Goal: Task Accomplishment & Management: Use online tool/utility

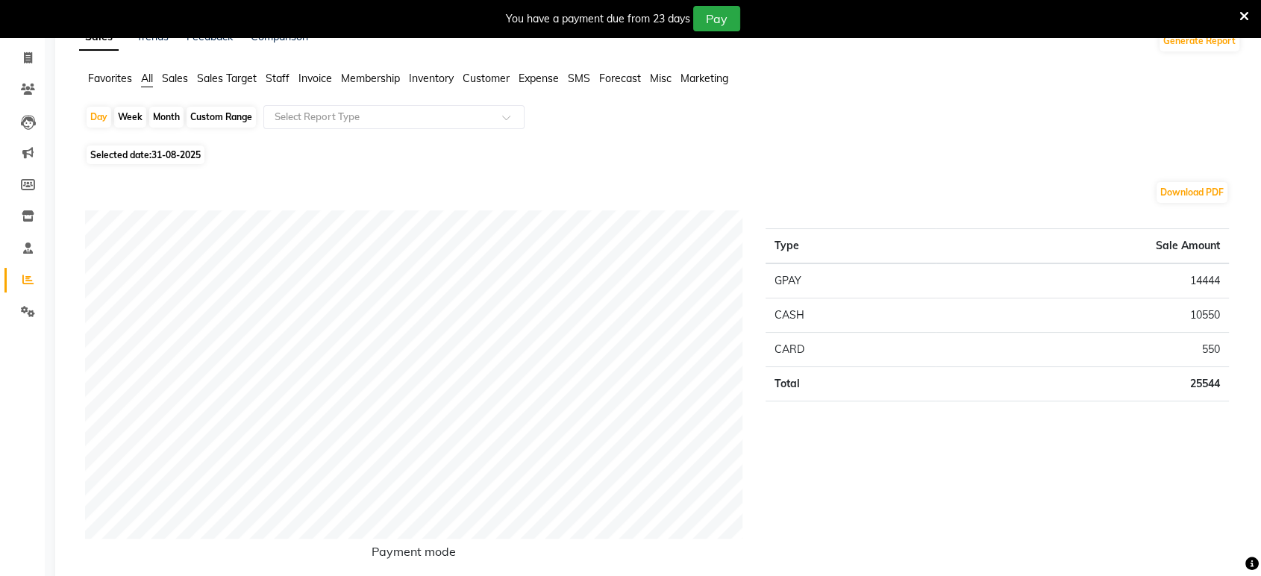
click at [158, 119] on div "Month" at bounding box center [166, 117] width 34 height 21
select select "8"
select select "2025"
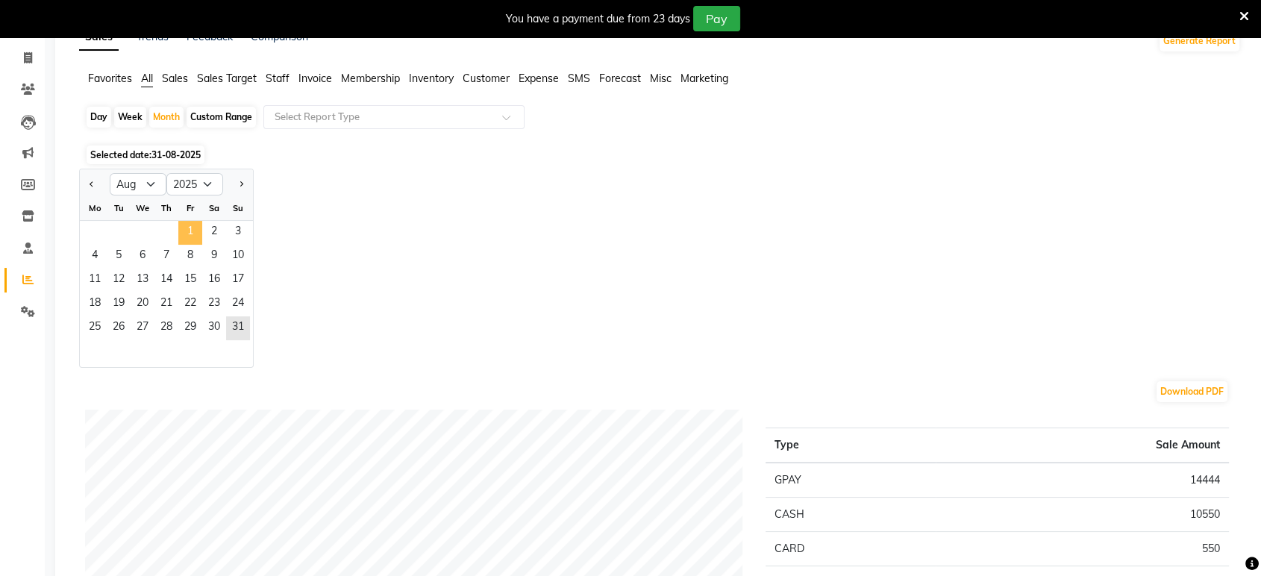
click at [189, 231] on span "1" at bounding box center [190, 233] width 24 height 24
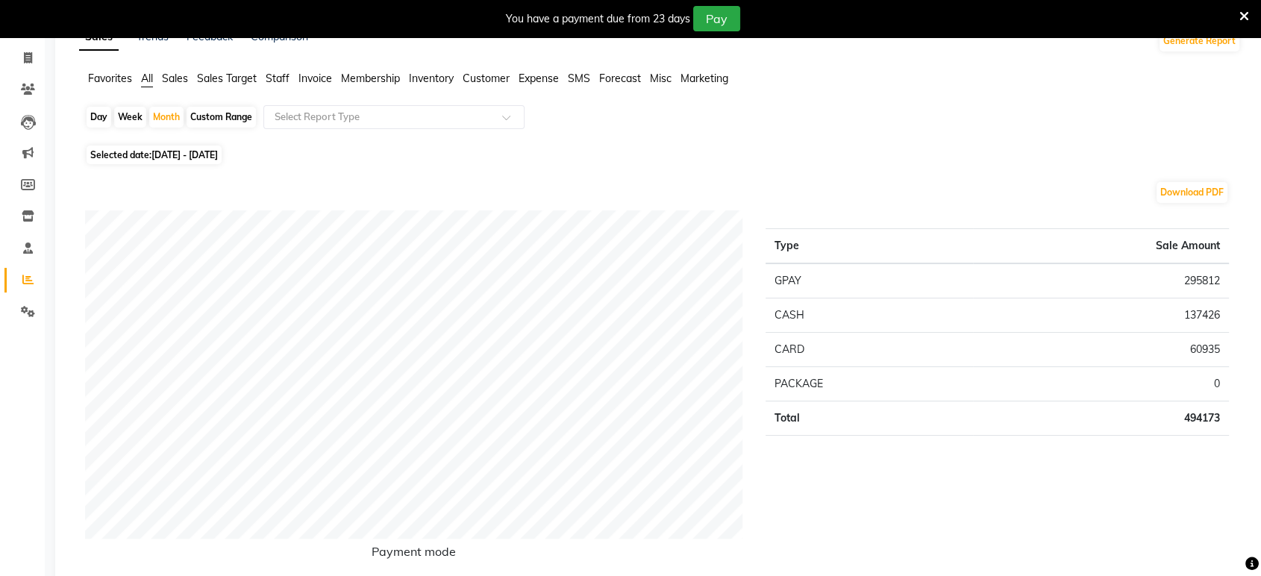
click at [277, 81] on span "Staff" at bounding box center [278, 78] width 24 height 13
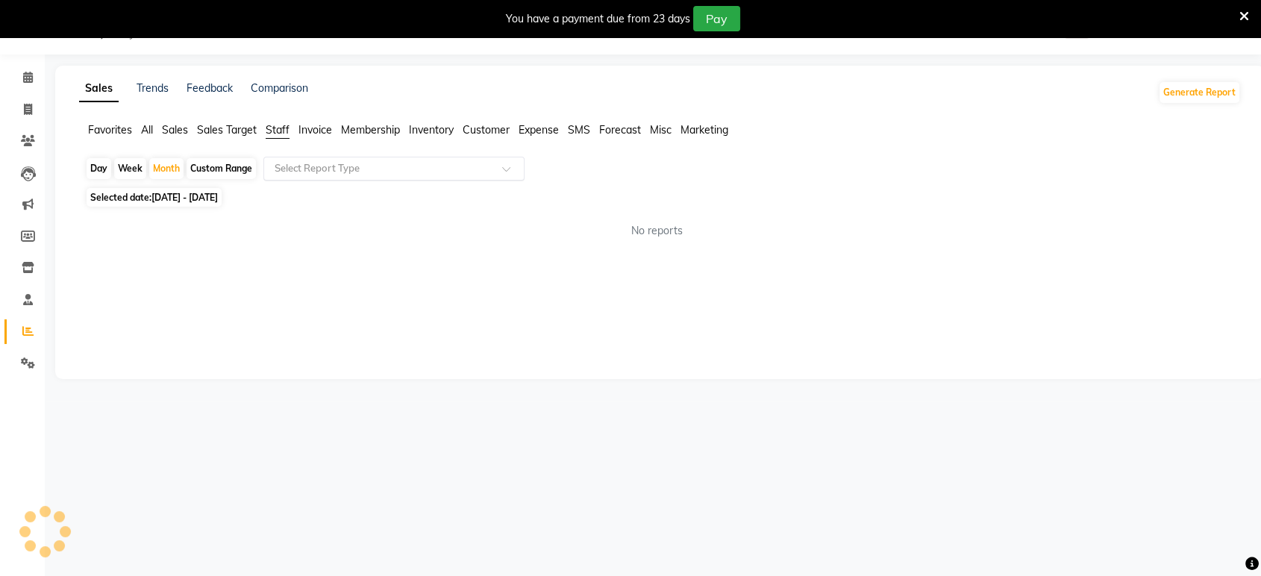
scroll to position [88, 0]
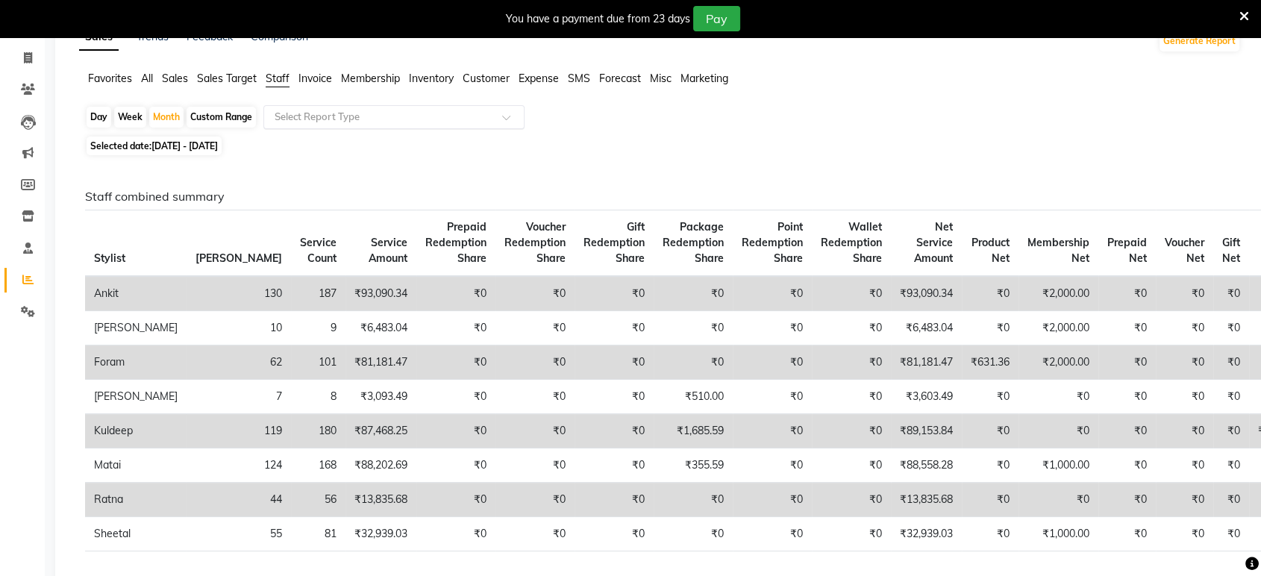
click at [316, 120] on input "text" at bounding box center [379, 117] width 215 height 15
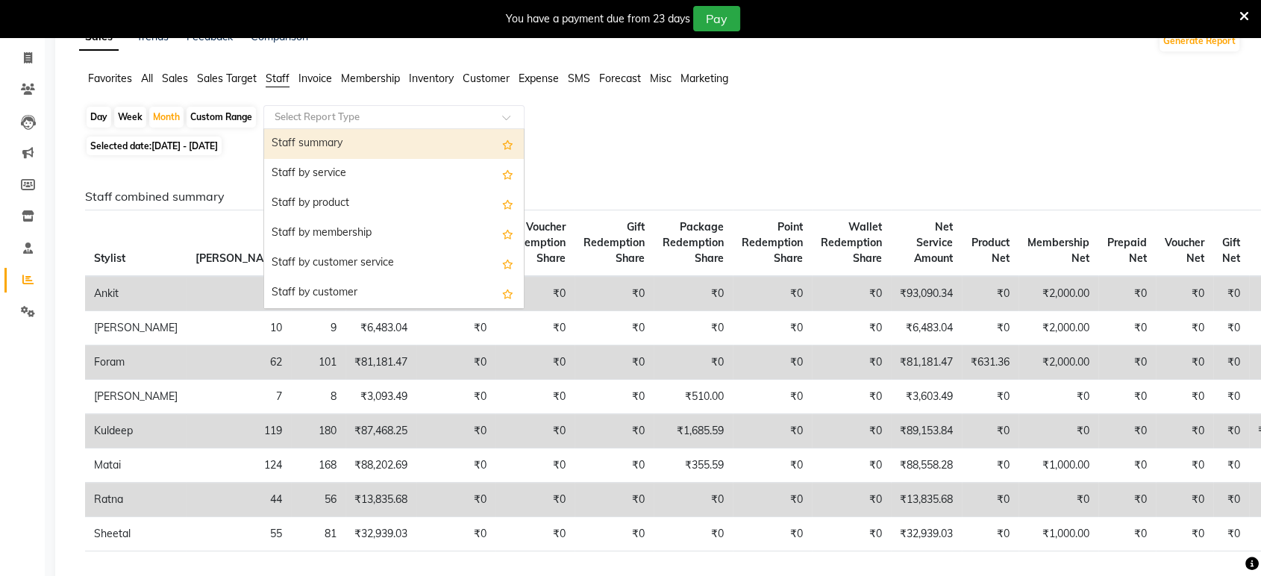
click at [332, 137] on div "Staff summary" at bounding box center [394, 144] width 260 height 30
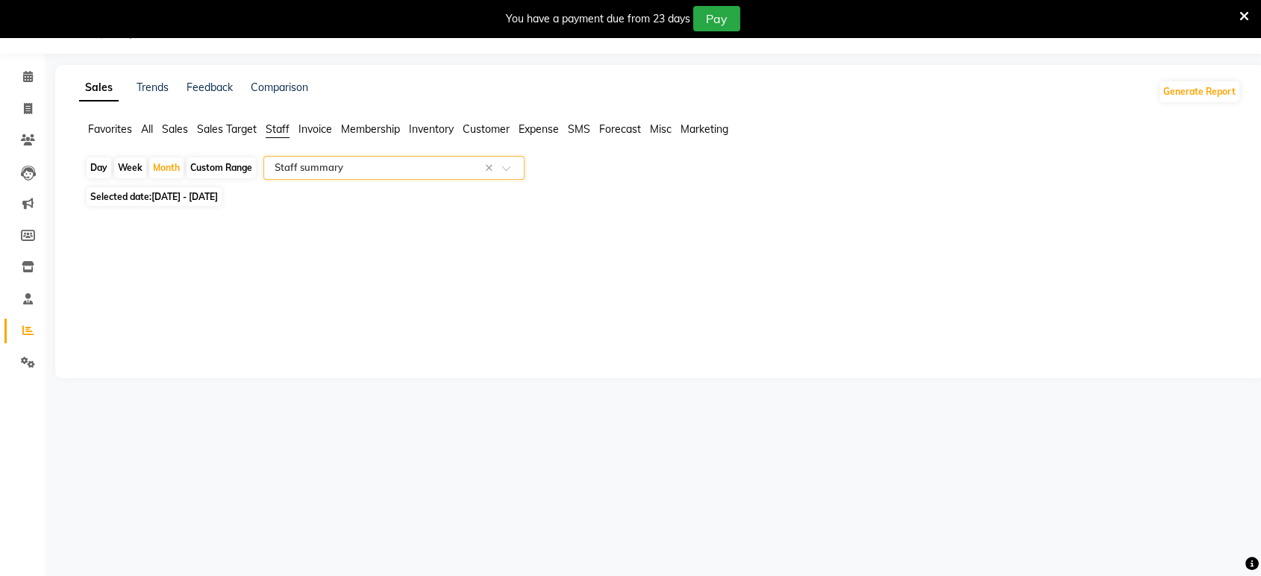
select select "full_report"
select select "csv"
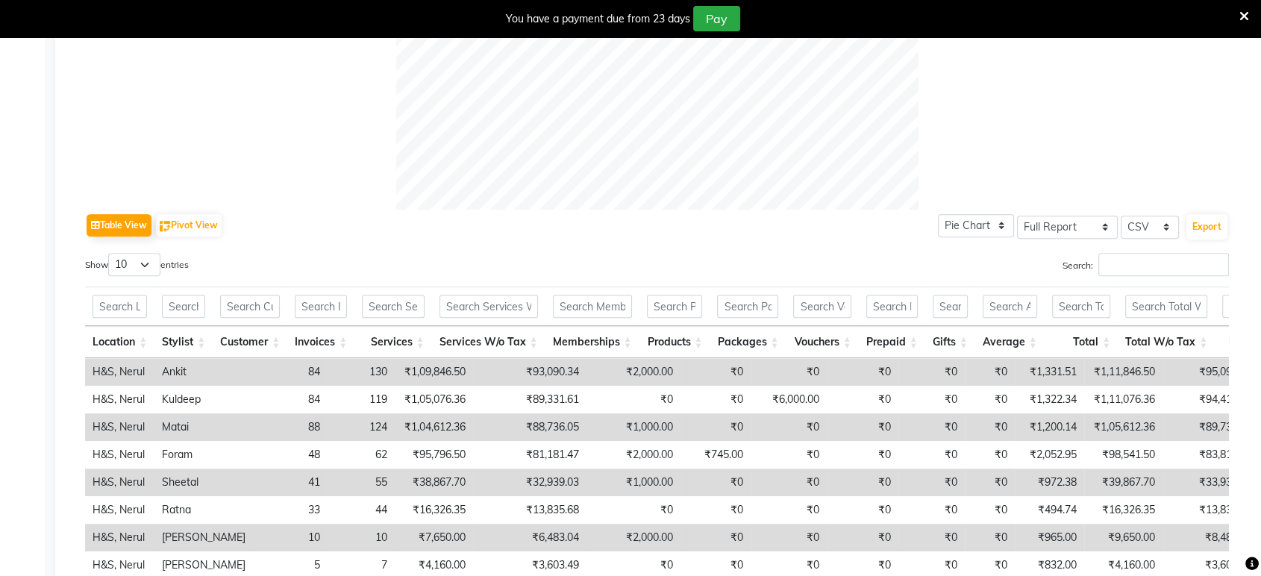
scroll to position [0, 0]
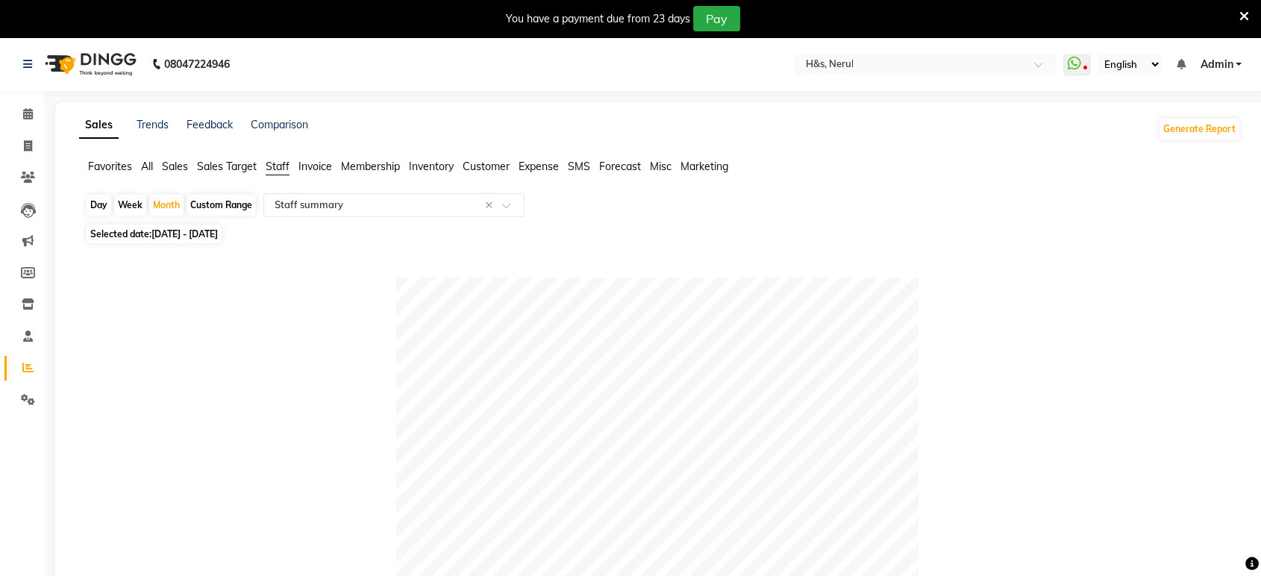
click at [218, 228] on span "[DATE] - [DATE]" at bounding box center [184, 233] width 66 height 11
select select "8"
select select "2025"
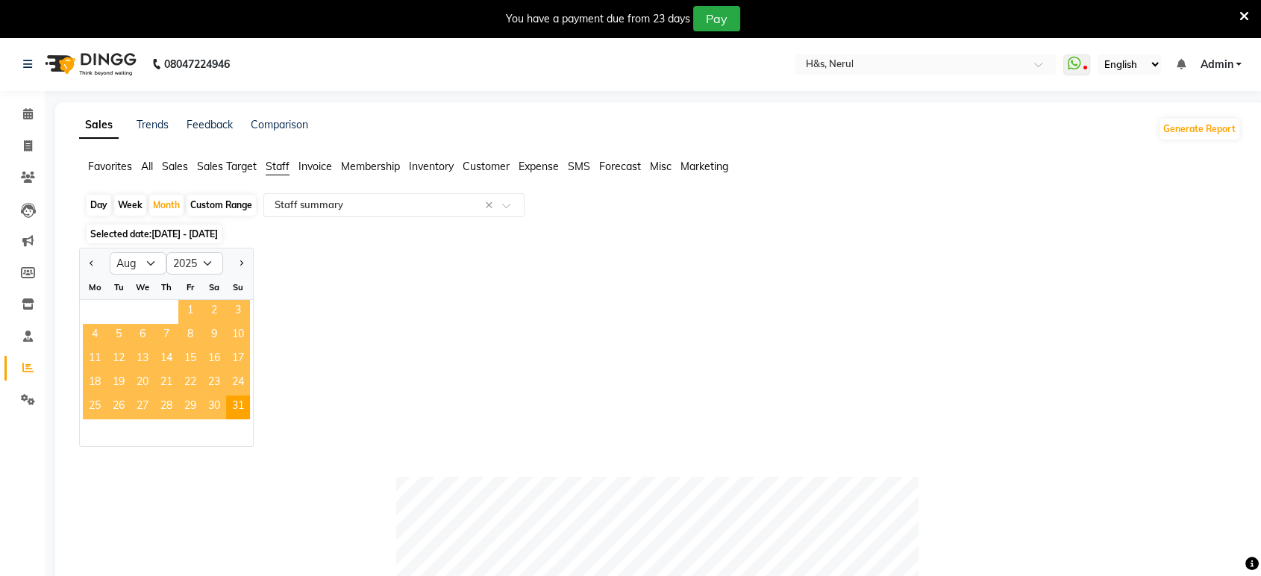
click at [178, 305] on span "1" at bounding box center [190, 312] width 24 height 24
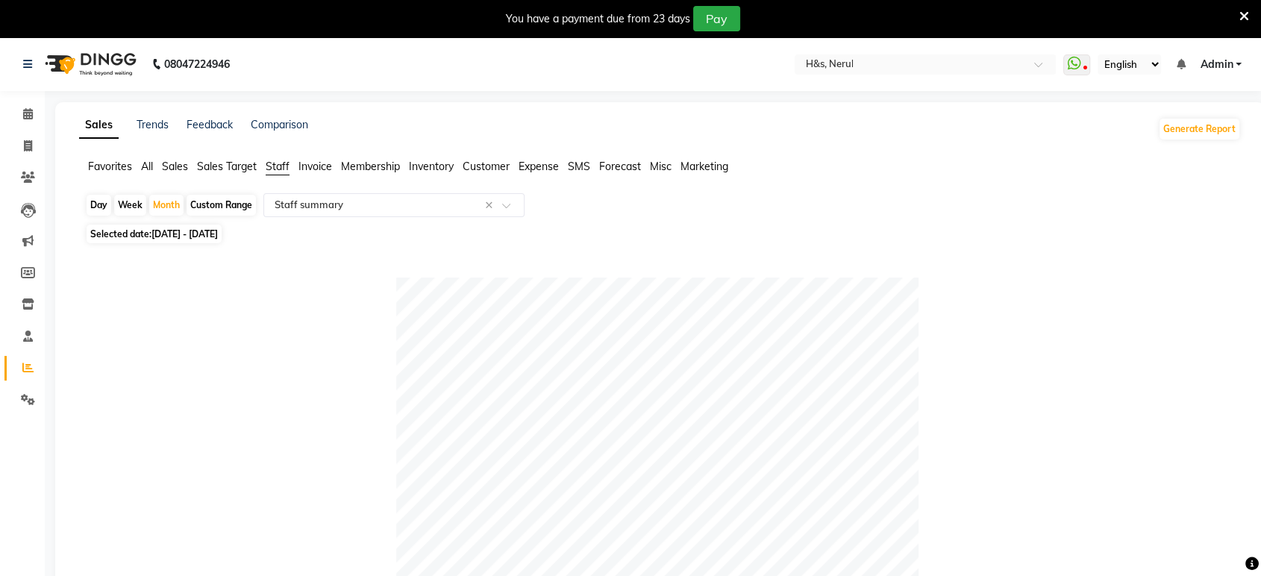
click at [216, 207] on div "Custom Range" at bounding box center [220, 205] width 69 height 21
select select "8"
select select "2025"
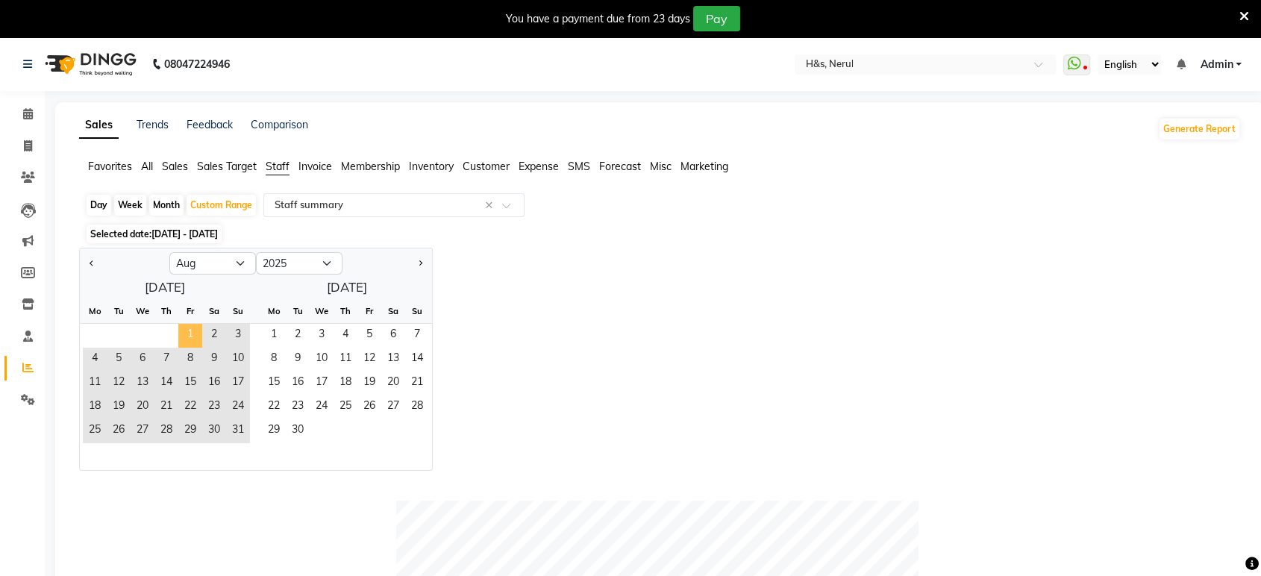
click at [184, 324] on span "1" at bounding box center [190, 336] width 24 height 24
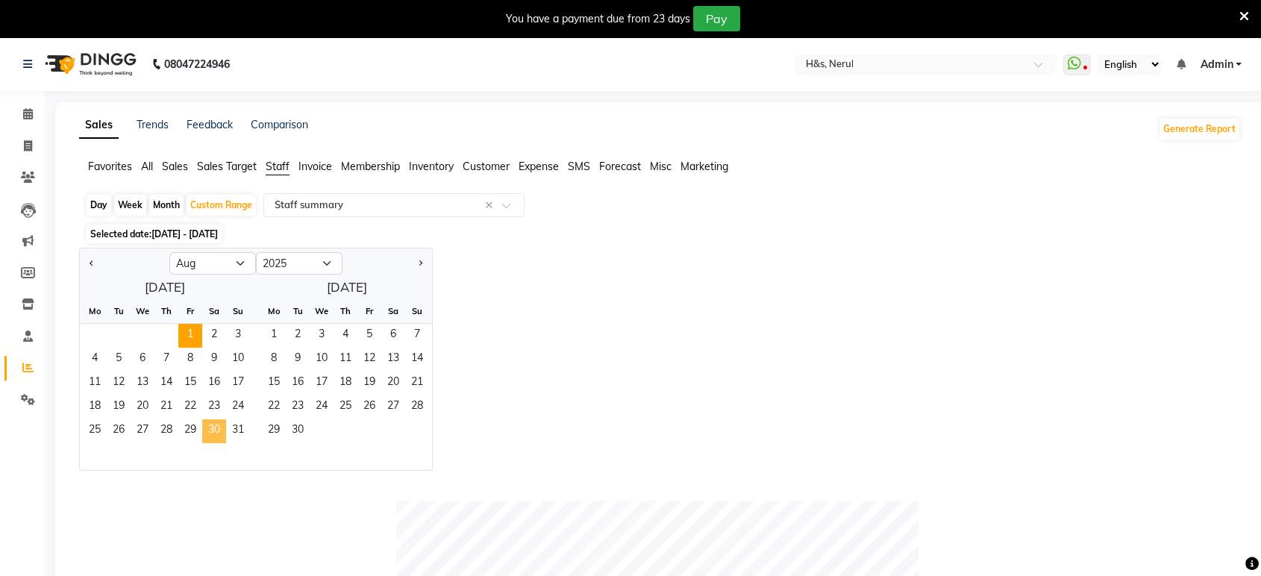
click at [213, 426] on span "30" at bounding box center [214, 431] width 24 height 24
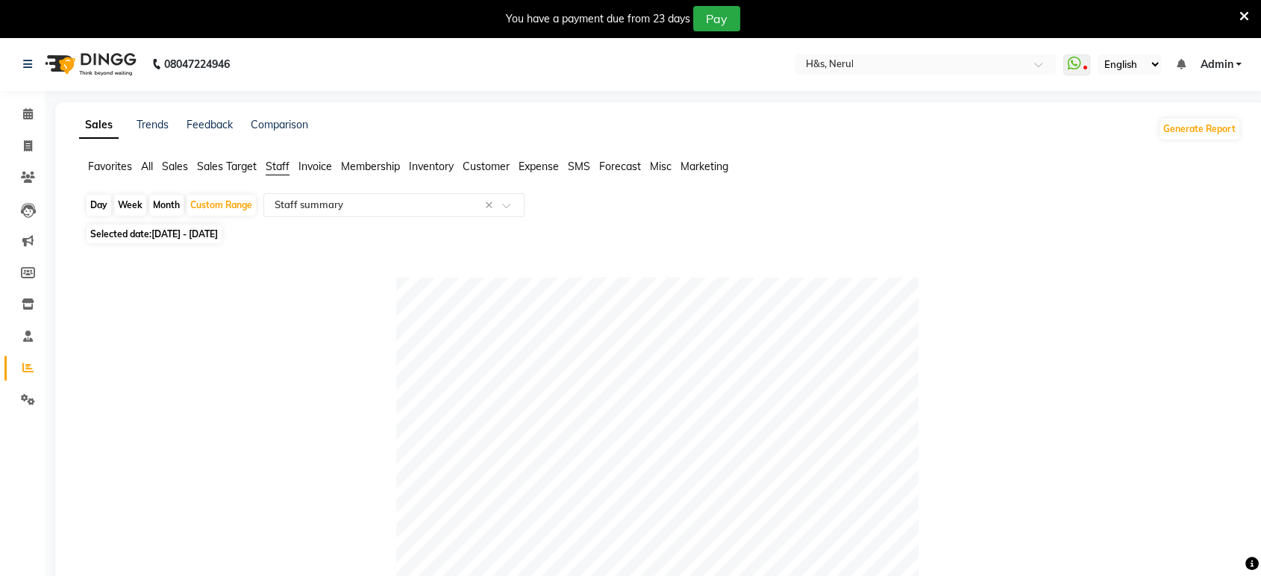
click at [218, 230] on span "[DATE] - [DATE]" at bounding box center [184, 233] width 66 height 11
select select "8"
select select "2025"
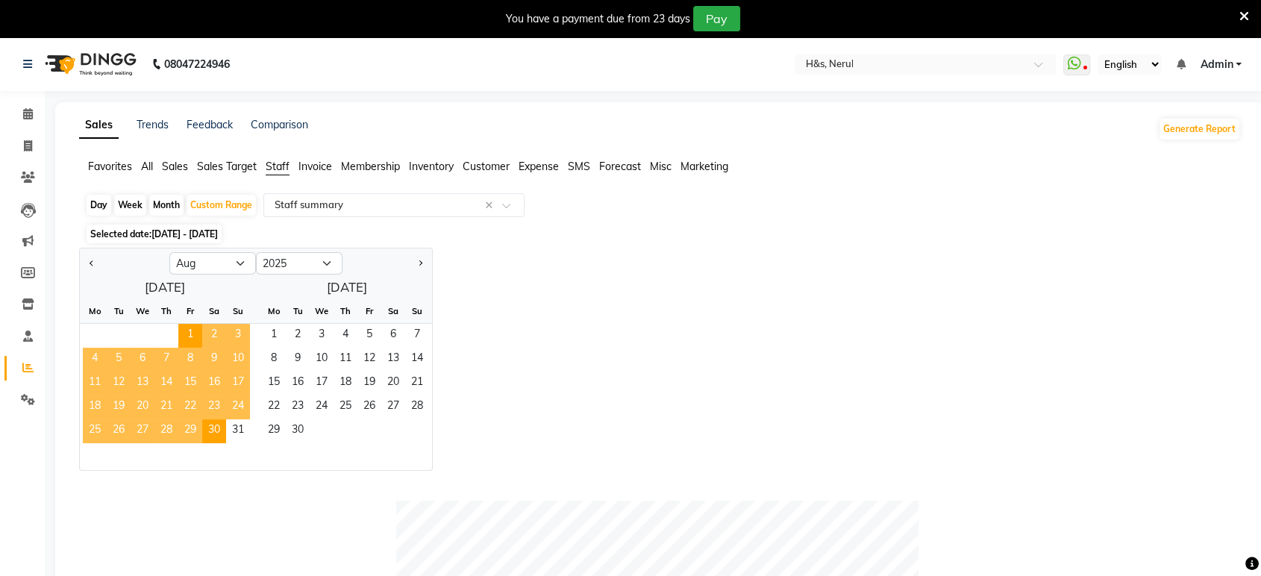
click at [100, 202] on div "Day" at bounding box center [99, 205] width 25 height 21
select select "8"
select select "2025"
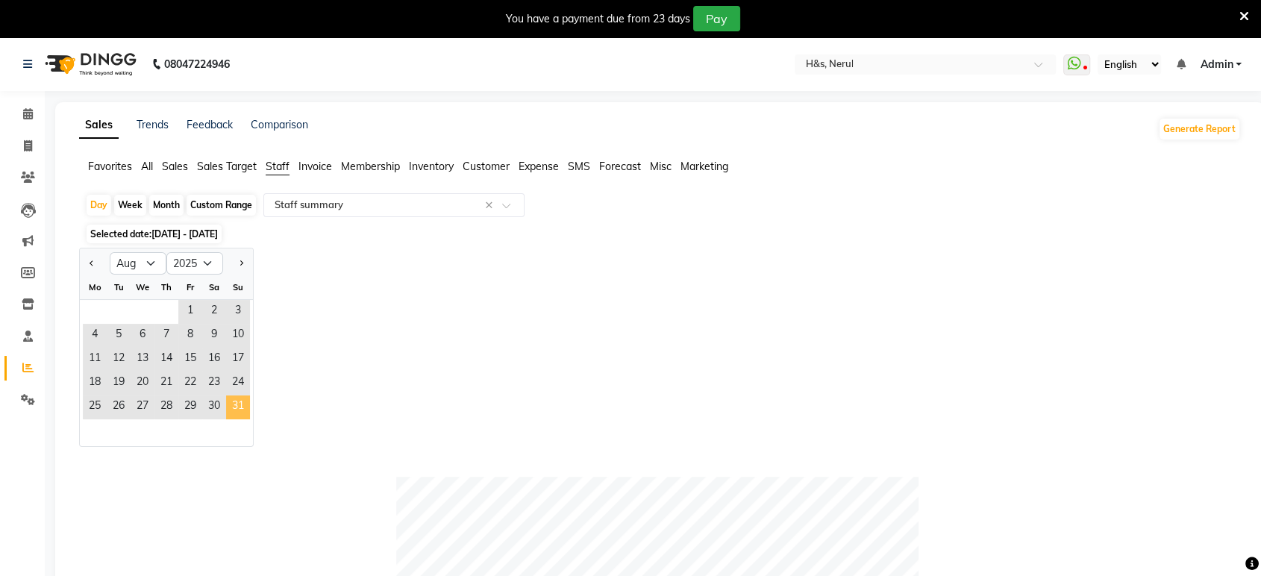
click at [232, 400] on span "31" at bounding box center [238, 407] width 24 height 24
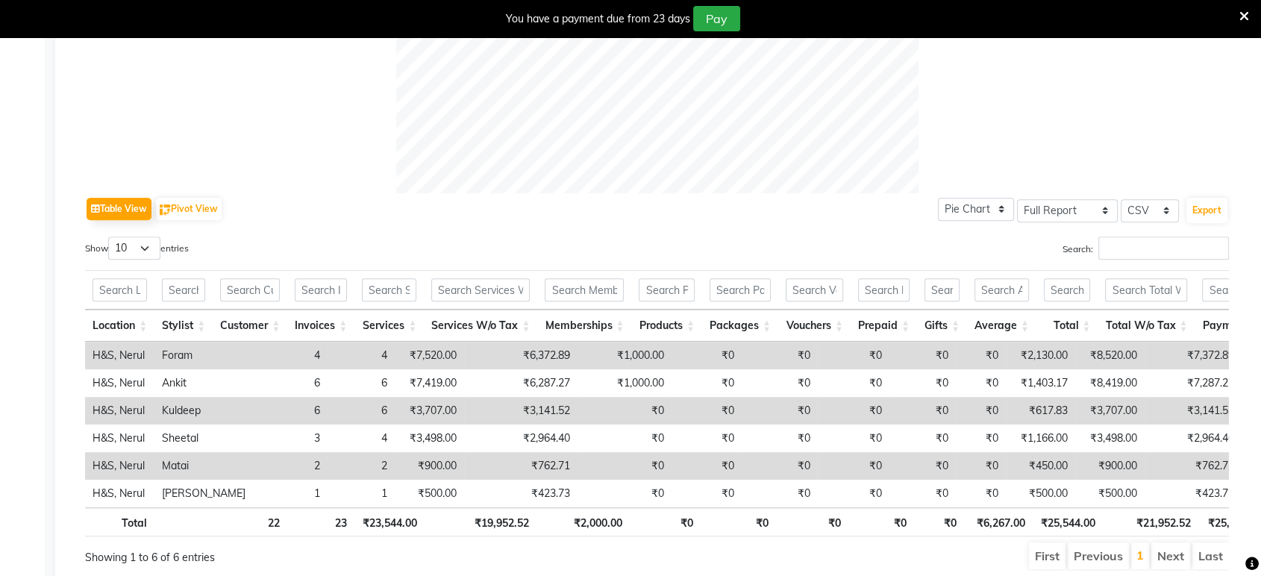
scroll to position [611, 0]
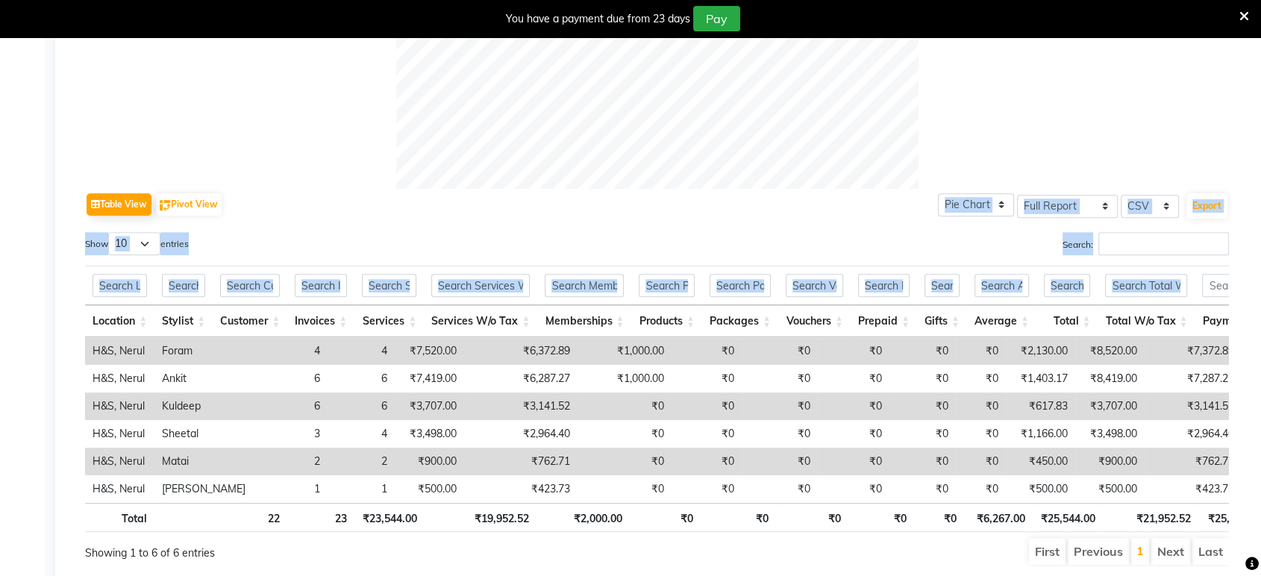
drag, startPoint x: 1241, startPoint y: 300, endPoint x: 1272, endPoint y: 1, distance: 299.9
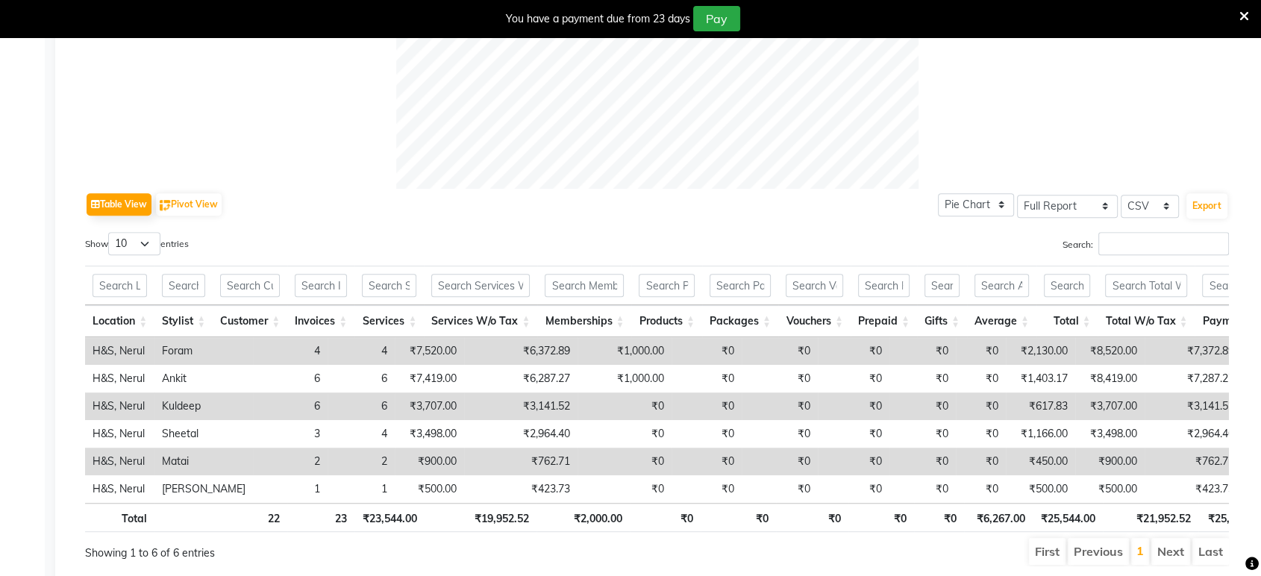
drag, startPoint x: 1123, startPoint y: 43, endPoint x: 1133, endPoint y: 45, distance: 10.5
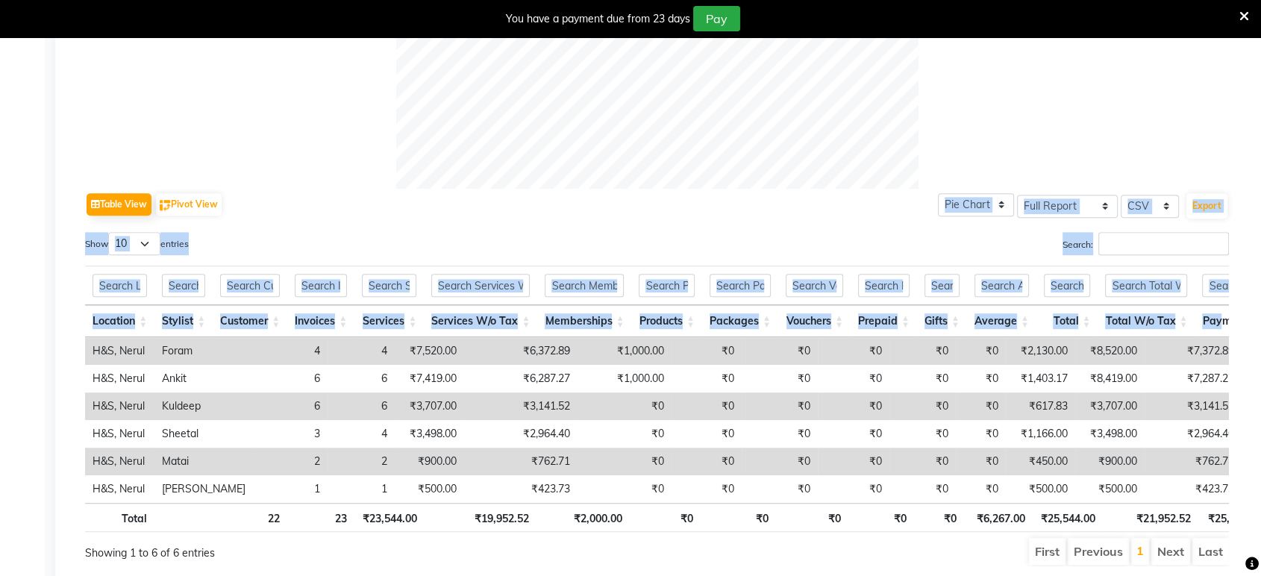
scroll to position [0, 0]
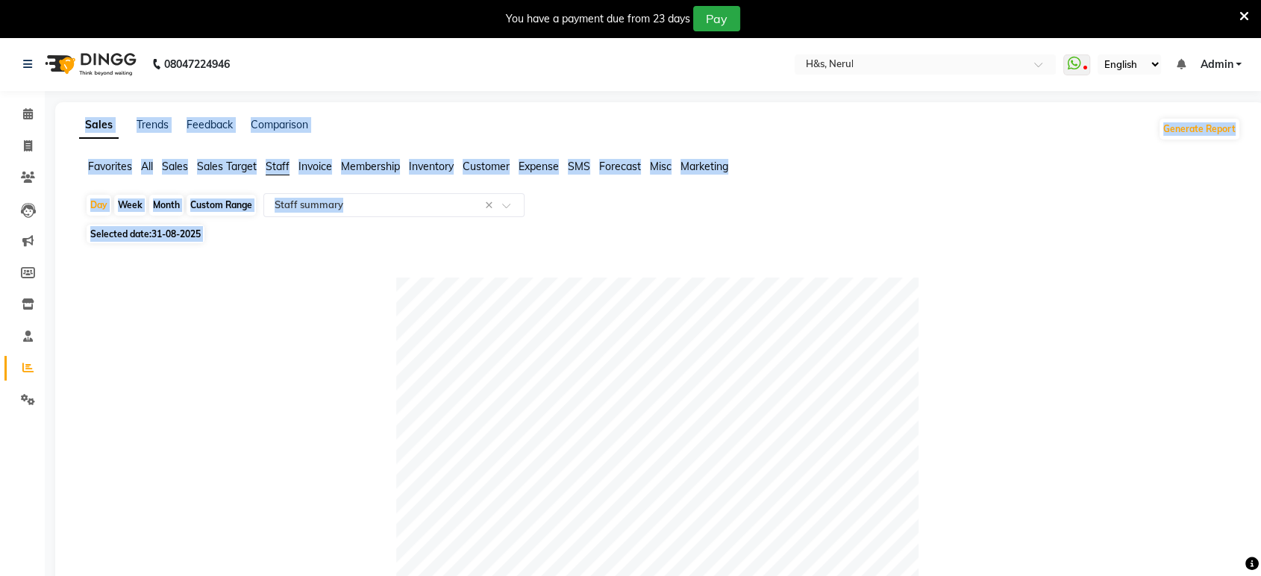
drag, startPoint x: 1230, startPoint y: 319, endPoint x: 1252, endPoint y: -101, distance: 419.8
click at [1252, 0] on html "08047224946 Select Location × H&s, Nerul WhatsApp Status ✕ Status: Disconnected…" at bounding box center [630, 288] width 1261 height 576
click at [27, 148] on icon at bounding box center [28, 145] width 8 height 11
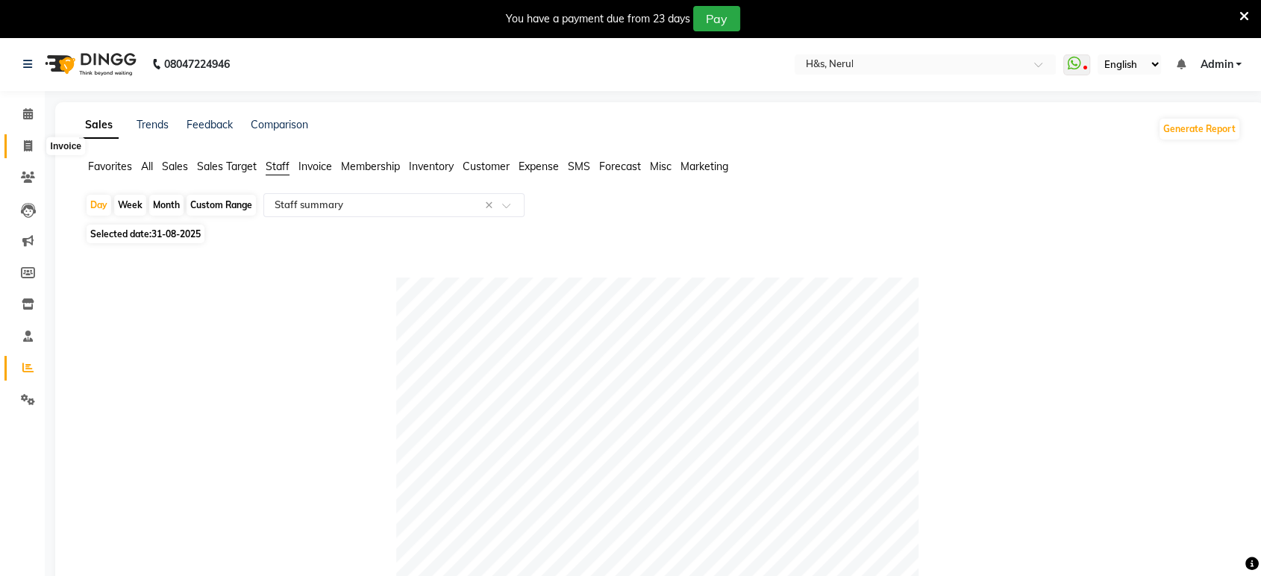
select select "6419"
select select "service"
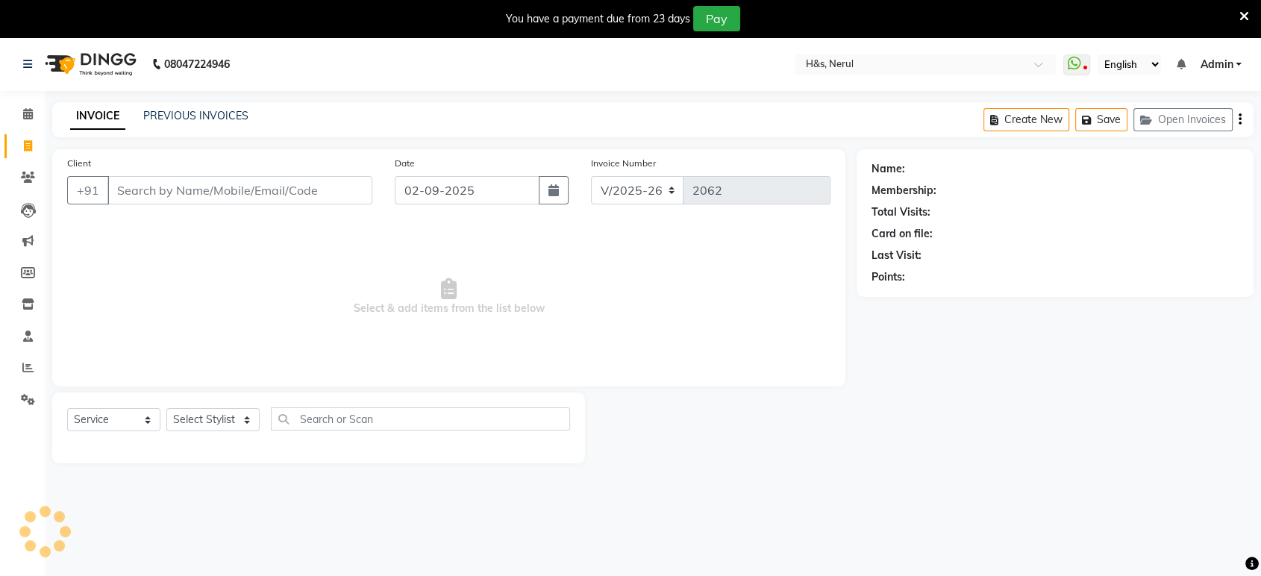
scroll to position [37, 0]
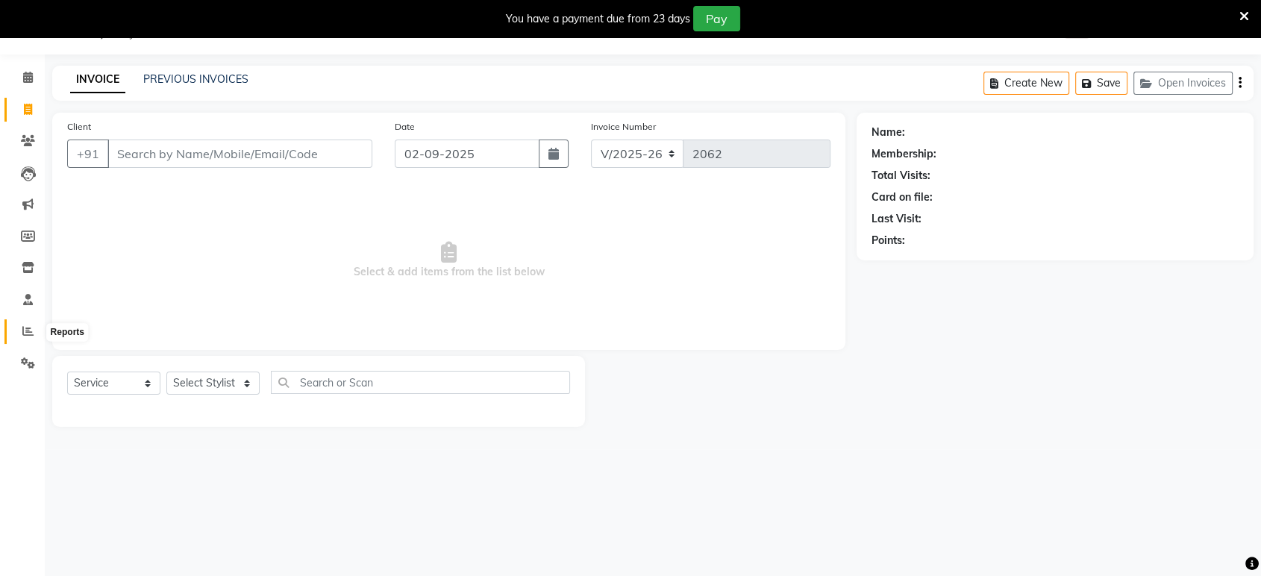
click at [34, 330] on span at bounding box center [28, 331] width 26 height 17
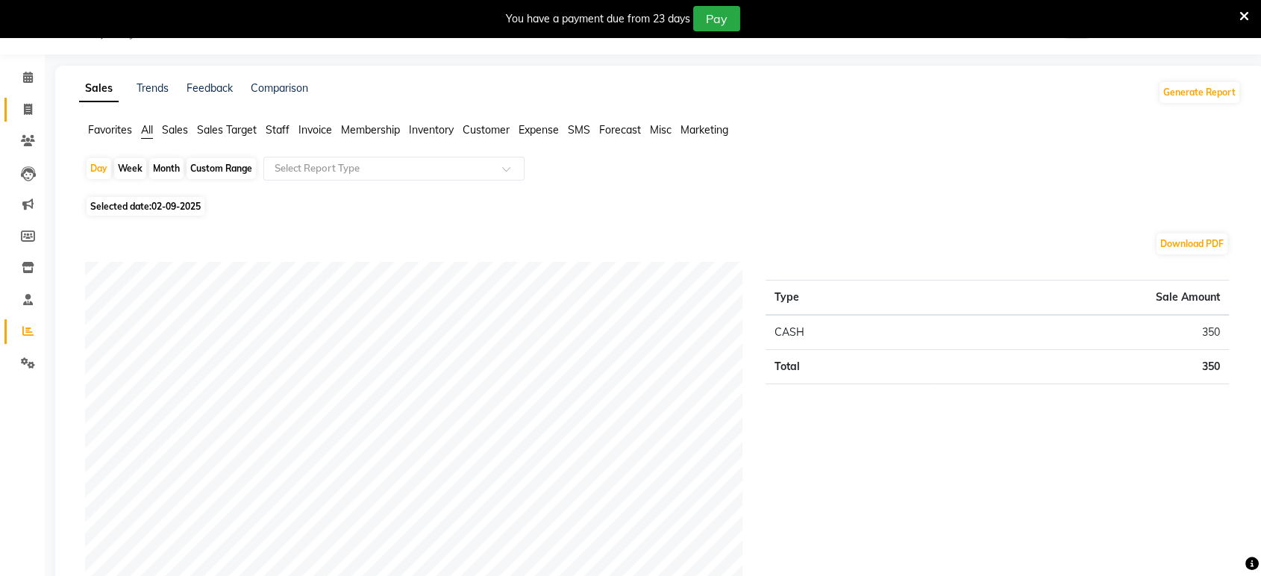
drag, startPoint x: 20, startPoint y: 90, endPoint x: 22, endPoint y: 110, distance: 21.0
click at [20, 92] on li "Calendar" at bounding box center [22, 78] width 45 height 32
click at [22, 110] on span at bounding box center [28, 109] width 26 height 17
select select "service"
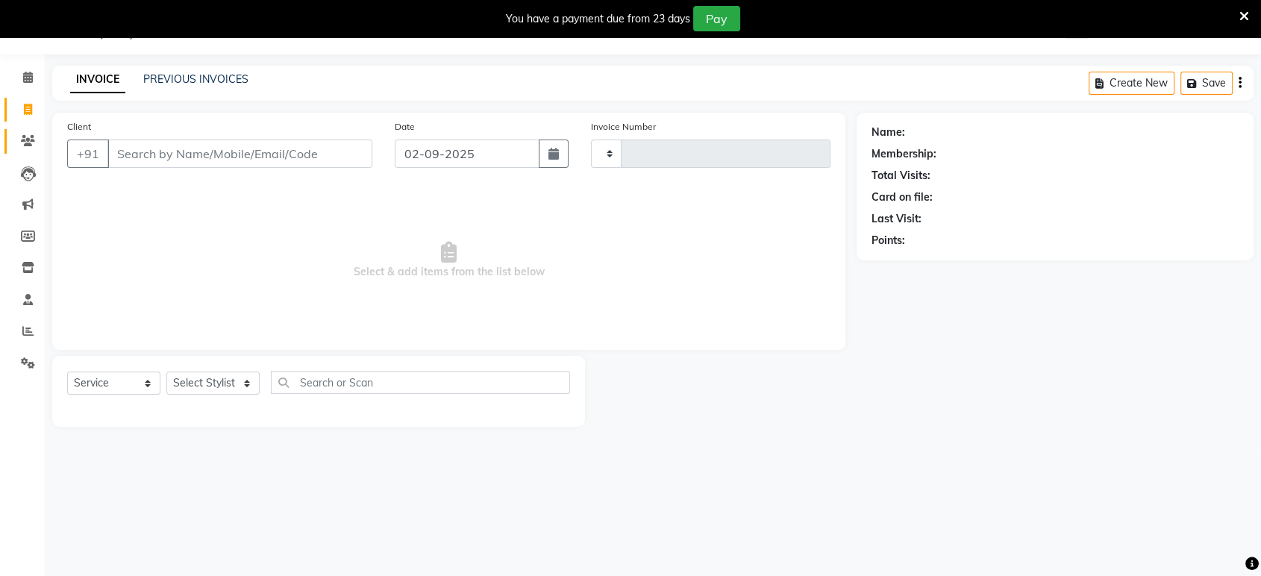
type input "2062"
select select "6419"
